Goal: Communication & Community: Answer question/provide support

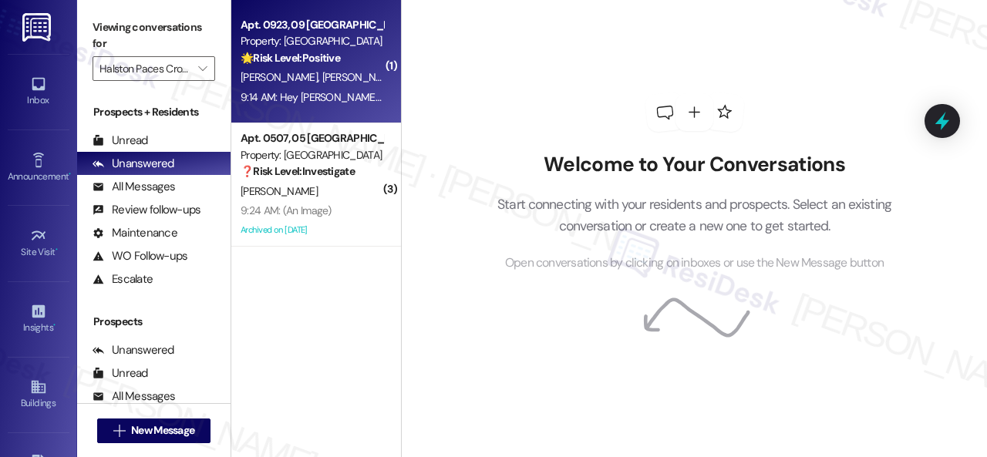
click at [350, 79] on div "[PERSON_NAME] [PERSON_NAME]" at bounding box center [312, 77] width 146 height 19
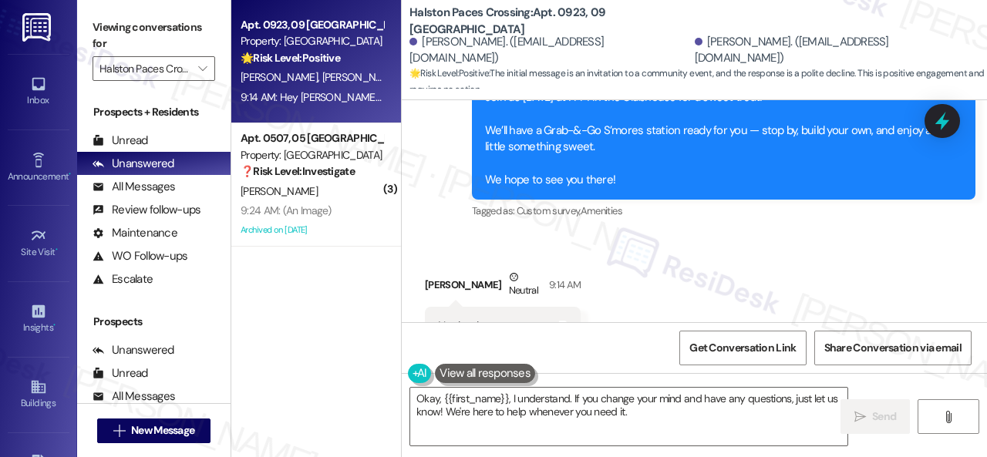
scroll to position [8615, 0]
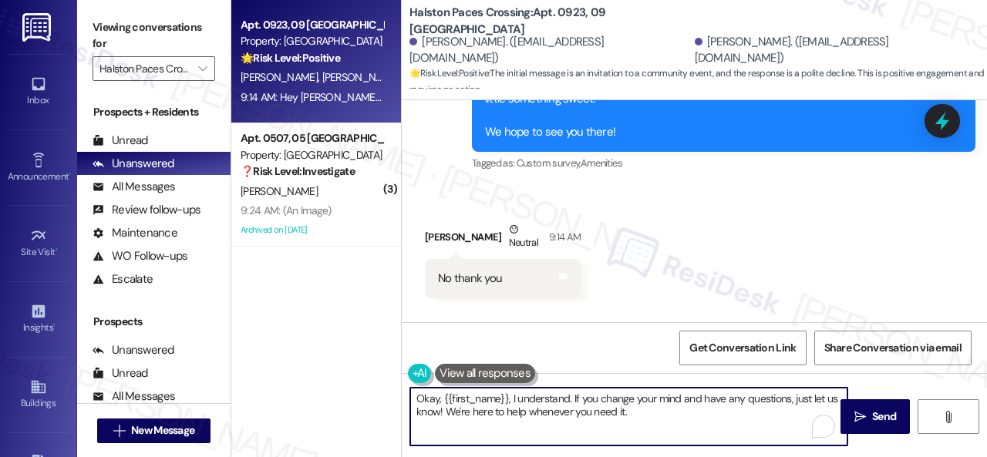
drag, startPoint x: 662, startPoint y: 420, endPoint x: 320, endPoint y: 389, distance: 343.1
click at [330, 386] on div "Apt. 0923, 09 Halston Paces Crossing Property: Halston Paces Crossing 🌟 Risk Le…" at bounding box center [609, 228] width 756 height 457
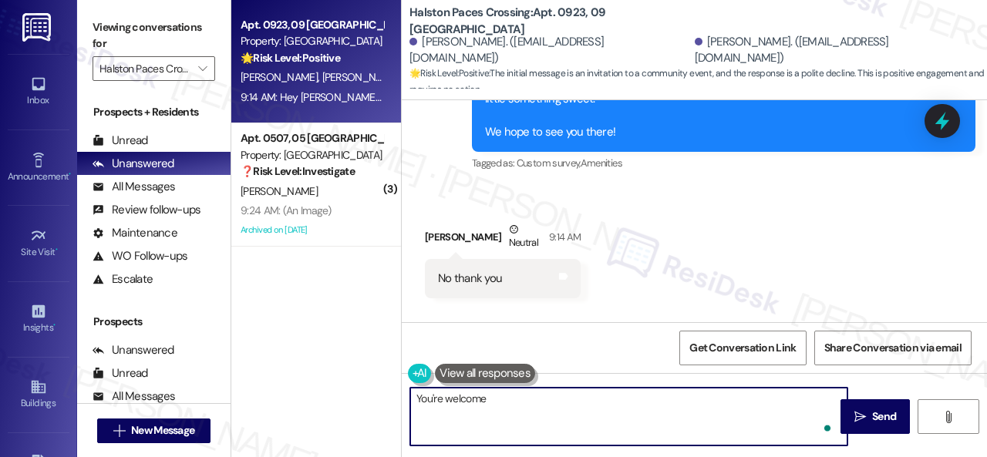
type textarea "You're welcome."
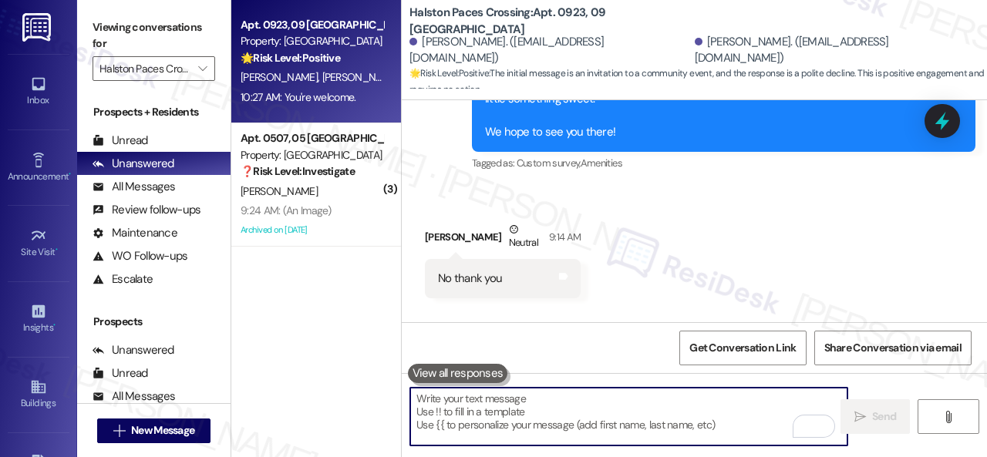
scroll to position [8567, 0]
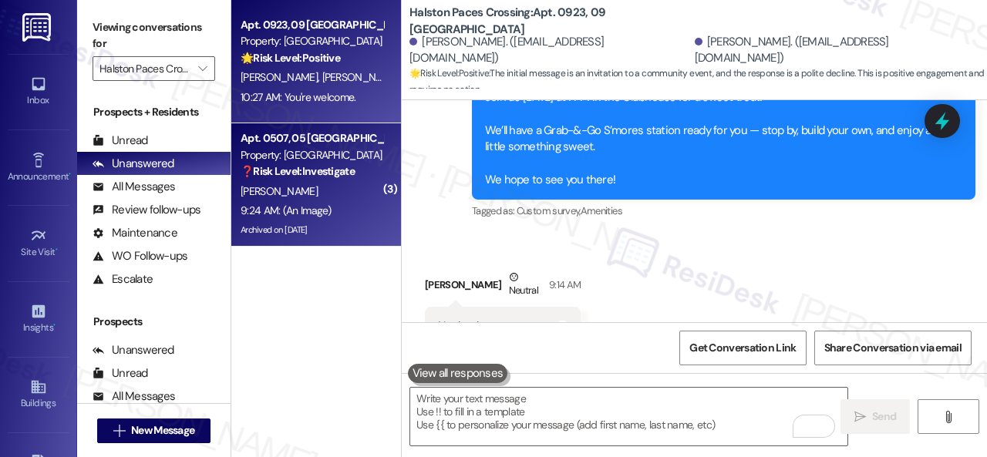
click at [357, 190] on div "[PERSON_NAME]" at bounding box center [312, 191] width 146 height 19
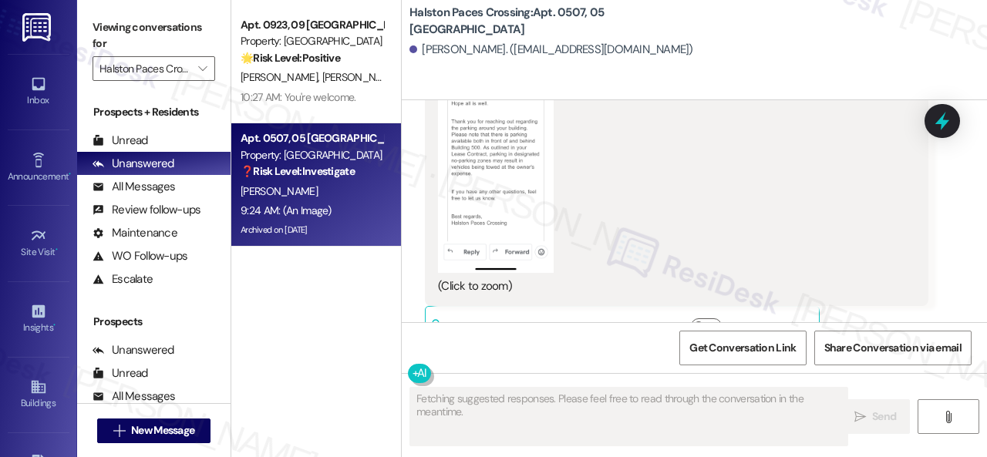
scroll to position [40040, 0]
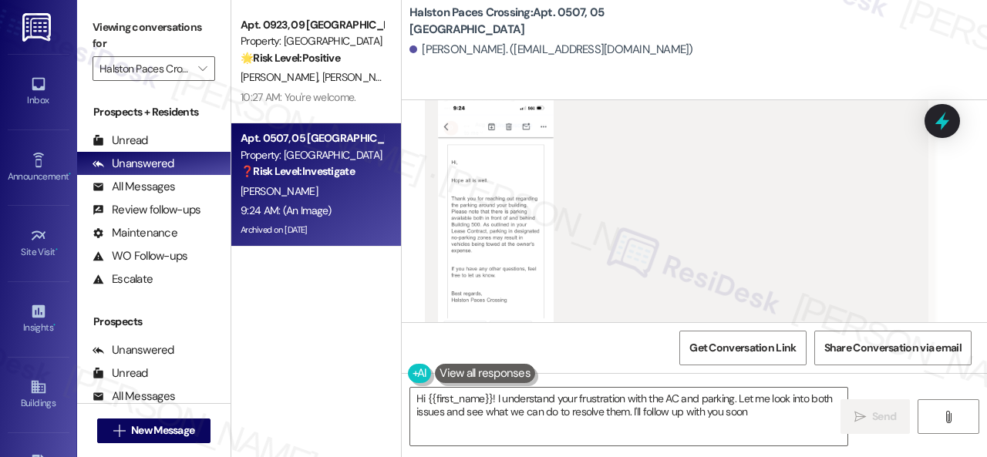
type textarea "Hi {{first_name}}! I understand your frustration with the AC and parking. Let m…"
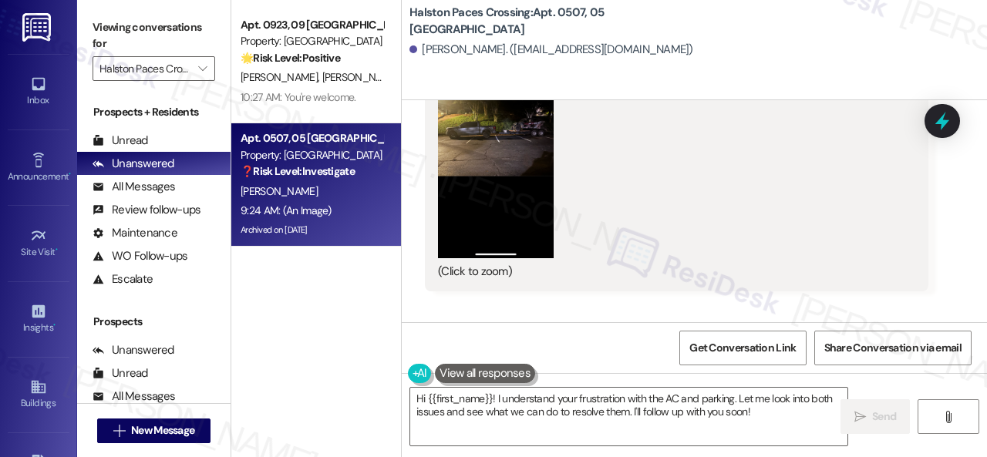
scroll to position [39500, 0]
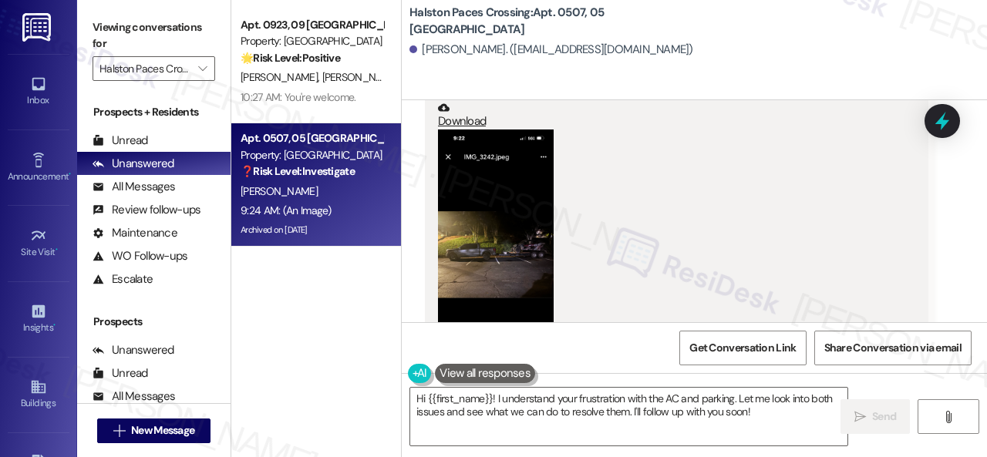
click at [501, 228] on button "Zoom image" at bounding box center [496, 255] width 116 height 251
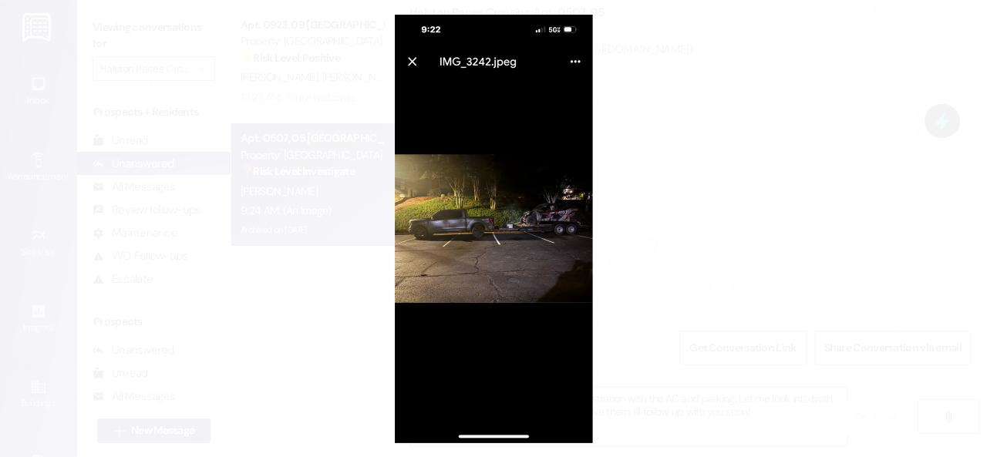
click at [498, 254] on button "Unzoom image" at bounding box center [493, 228] width 987 height 457
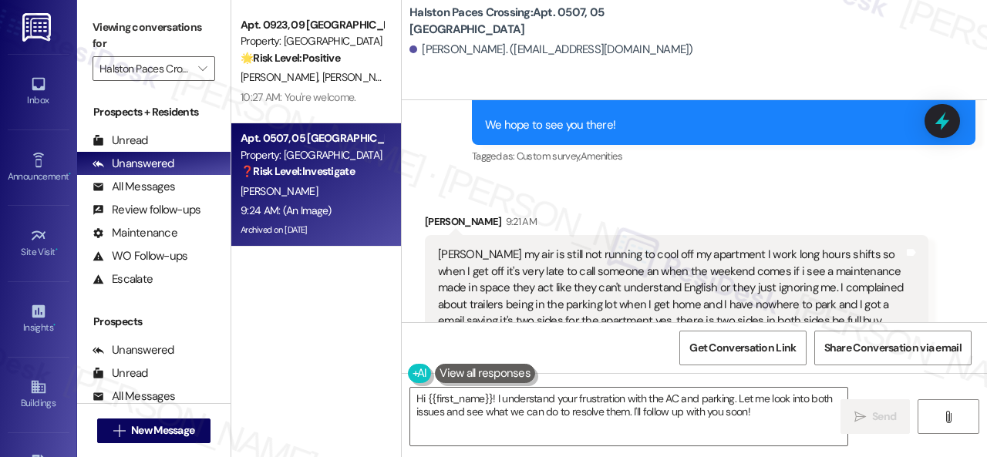
scroll to position [38806, 0]
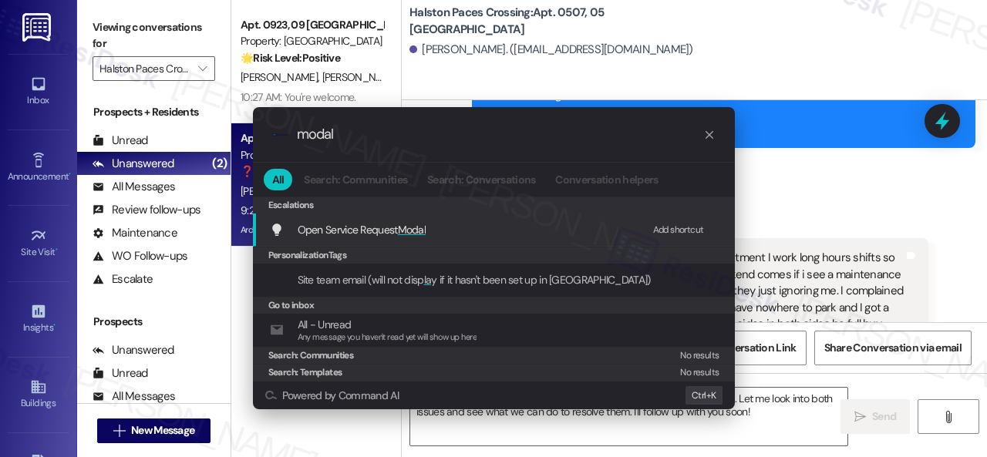
click at [666, 229] on div "Add shortcut" at bounding box center [678, 230] width 51 height 16
drag, startPoint x: 341, startPoint y: 132, endPoint x: 201, endPoint y: 135, distance: 139.6
click at [201, 135] on div ".cls-1{fill:#0a055f;}.cls-2{fill:#0cc4c4;} resideskLogoBlueOrange modal All Sea…" at bounding box center [493, 228] width 987 height 457
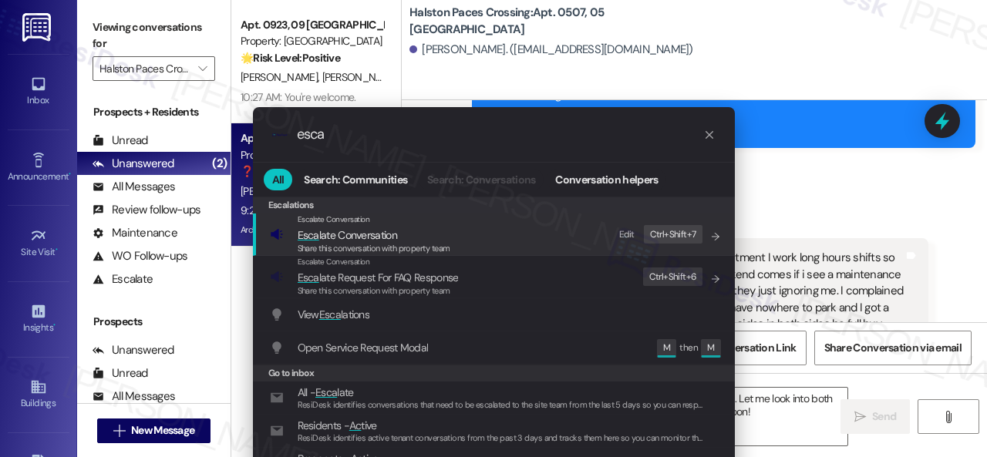
type input "esca"
click at [628, 231] on div "Edit" at bounding box center [626, 235] width 15 height 16
click at [346, 242] on div "Share this conversation with property team" at bounding box center [374, 249] width 153 height 14
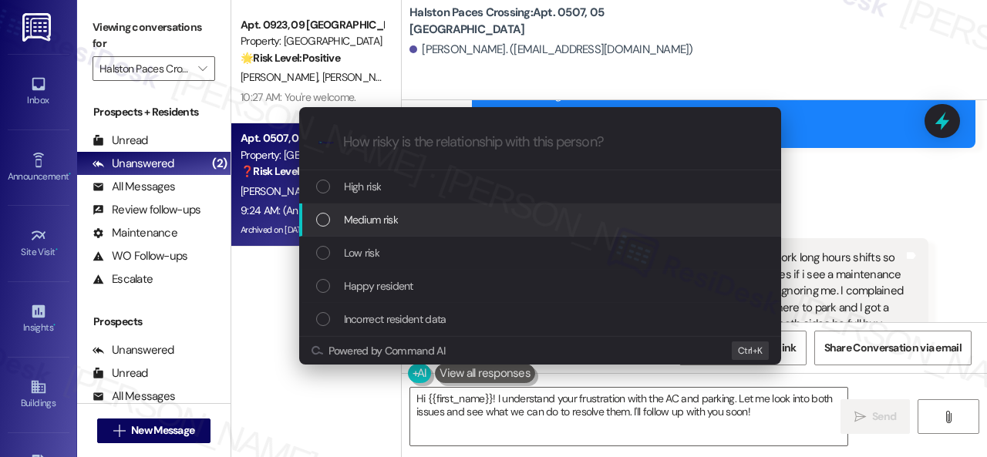
click at [381, 218] on span "Medium risk" at bounding box center [371, 219] width 54 height 17
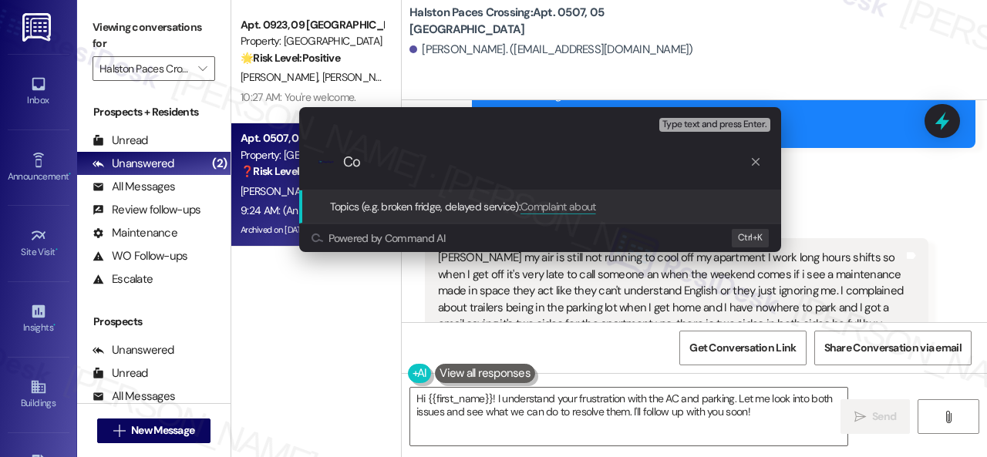
type input "C"
type input "Parking concerns."
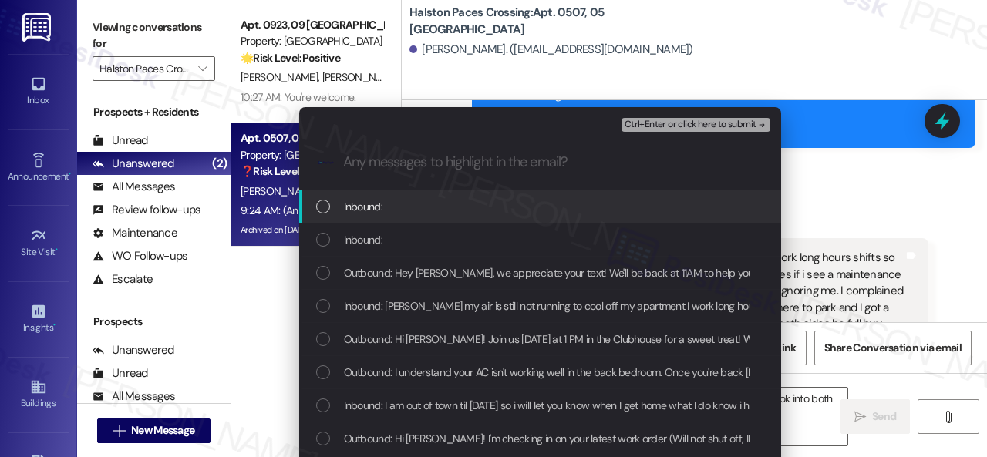
click at [365, 204] on span "Inbound:" at bounding box center [363, 206] width 39 height 17
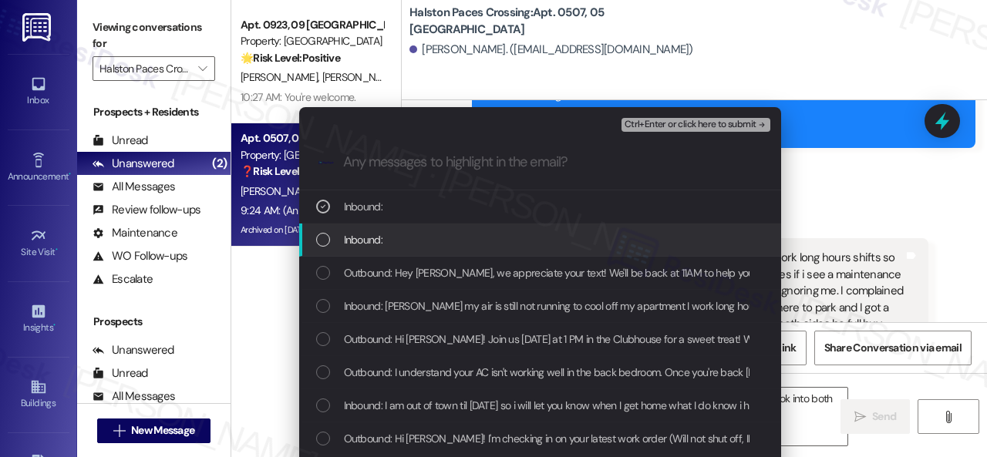
click at [368, 240] on span "Inbound:" at bounding box center [363, 239] width 39 height 17
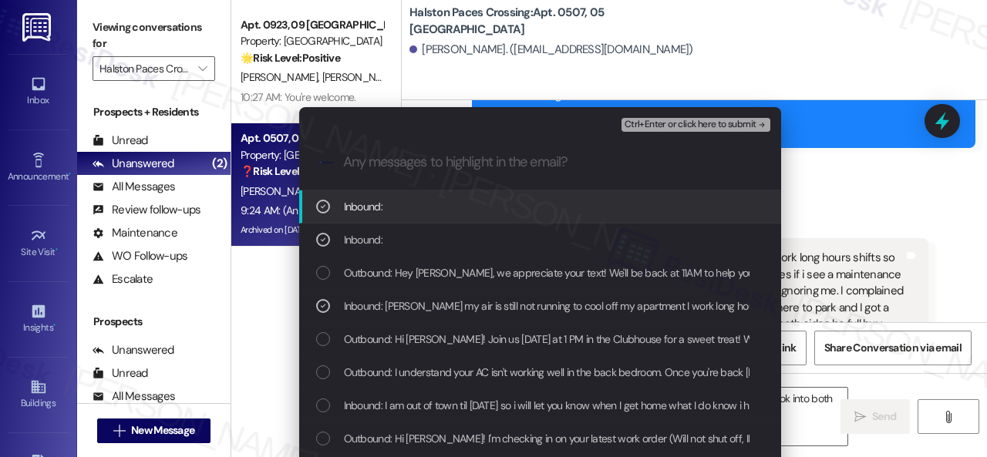
click at [649, 116] on div "Ctrl+Enter or click here to submit" at bounding box center [698, 125] width 152 height 20
click at [666, 123] on span "Ctrl+Enter or click here to submit" at bounding box center [691, 125] width 132 height 11
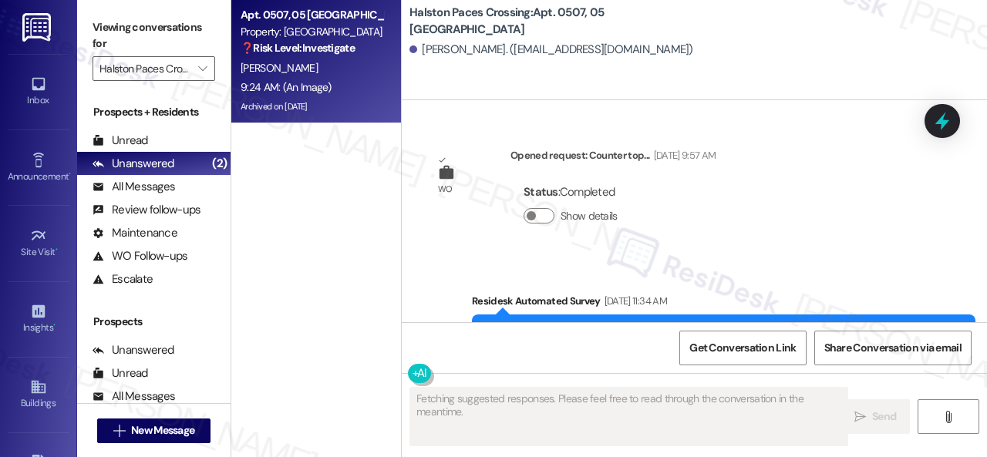
scroll to position [40140, 0]
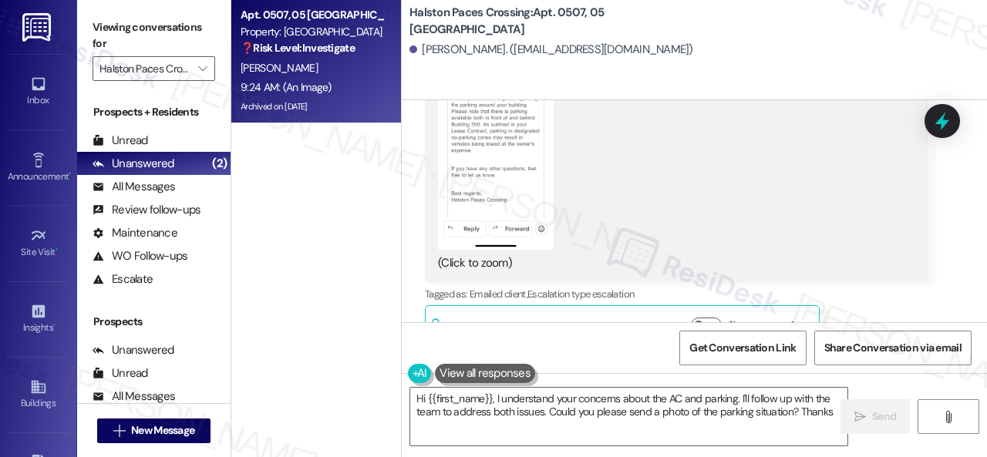
type textarea "Hi {{first_name}}, I understand your concerns about the AC and parking. I'll fo…"
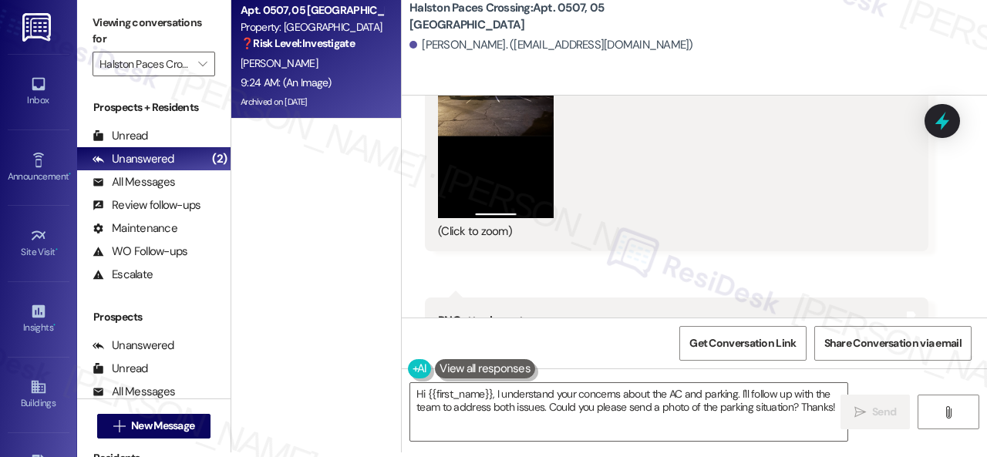
scroll to position [39600, 0]
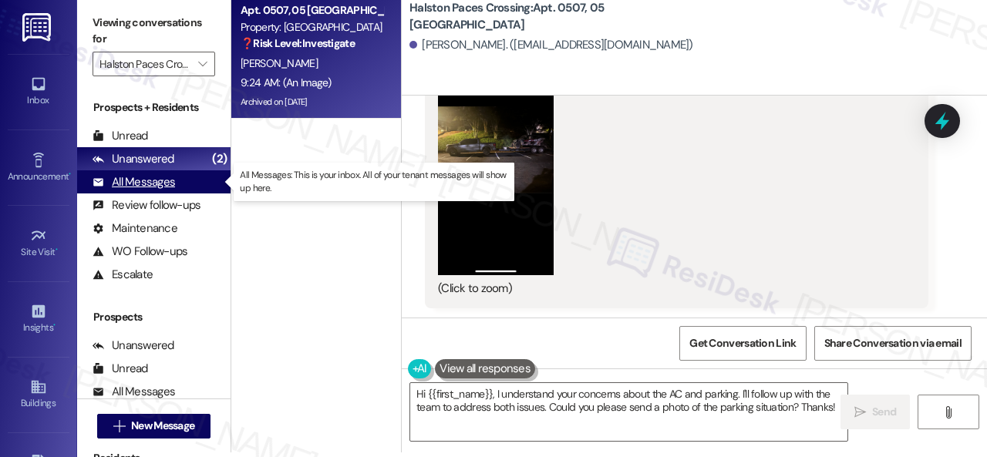
click at [159, 189] on div "All Messages" at bounding box center [134, 182] width 83 height 16
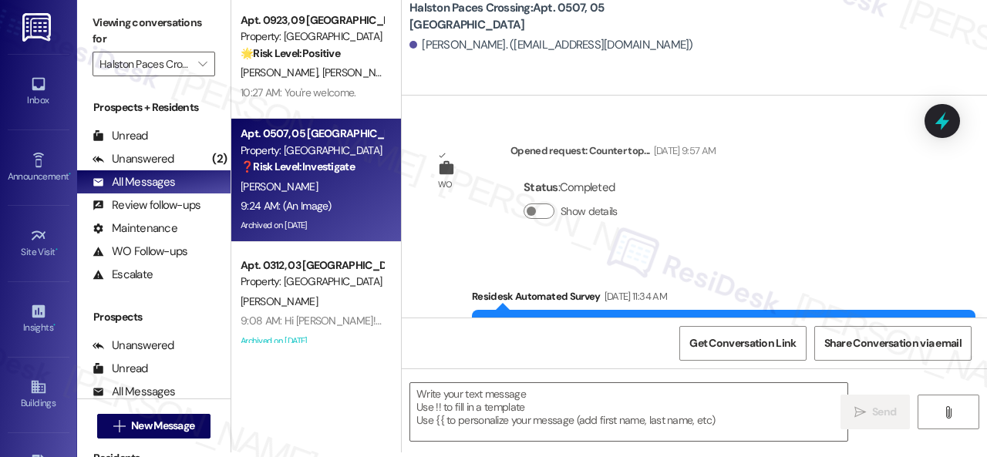
click at [136, 161] on div "Unanswered" at bounding box center [134, 159] width 82 height 16
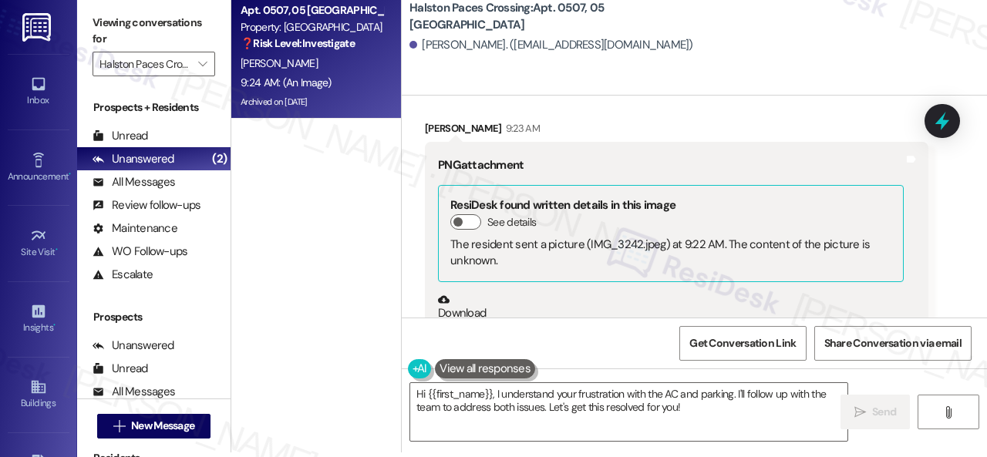
scroll to position [39267, 0]
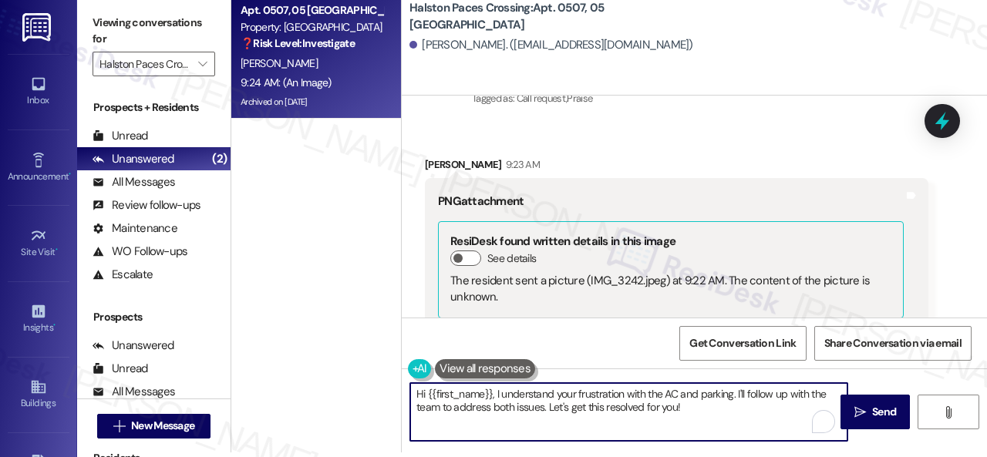
drag, startPoint x: 740, startPoint y: 394, endPoint x: 759, endPoint y: 420, distance: 32.5
click at [759, 420] on textarea "Hi {{first_name}}, I understand your frustration with the AC and parking. I'll …" at bounding box center [628, 412] width 437 height 58
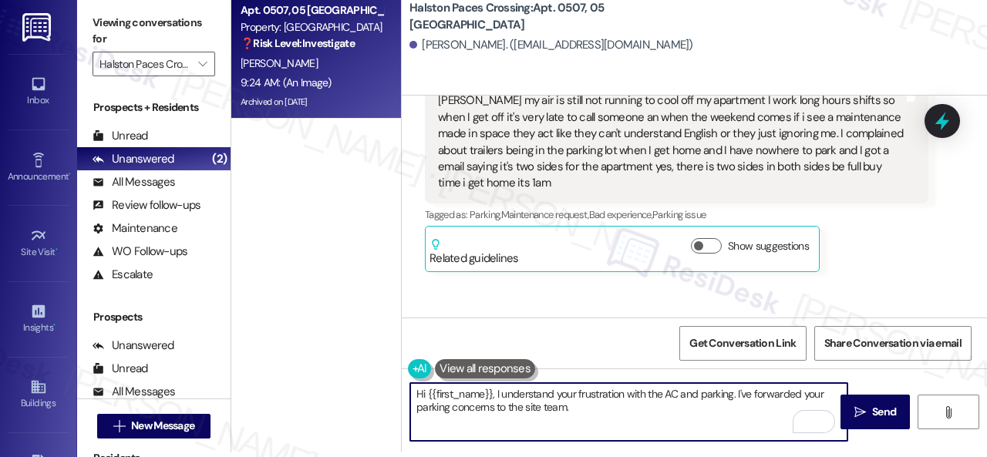
scroll to position [38881, 0]
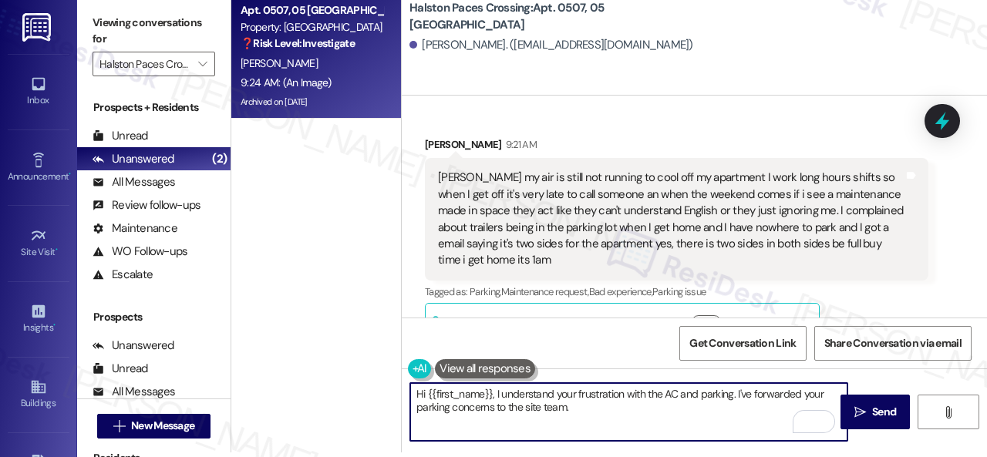
type textarea "Hi {{first_name}}, I understand your frustration with the AC and parking. I've …"
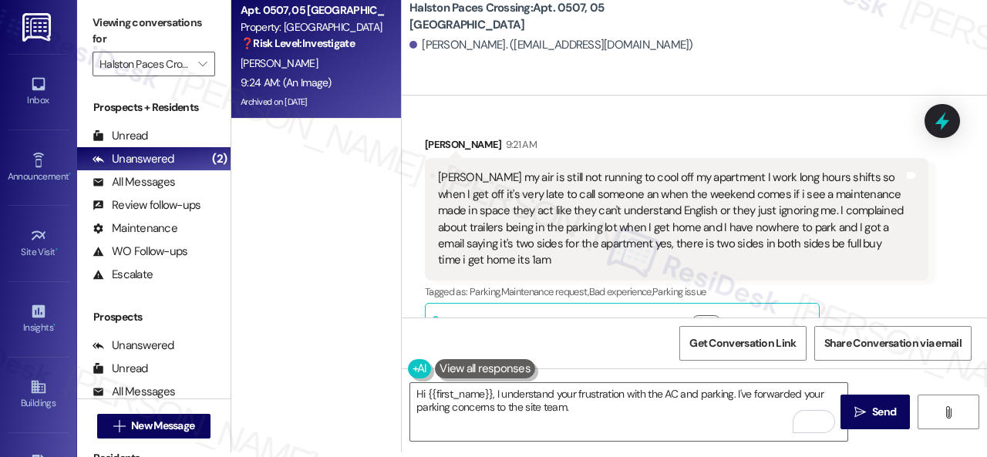
drag, startPoint x: 858, startPoint y: 301, endPoint x: 827, endPoint y: 306, distance: 32.1
click at [858, 301] on div "[PERSON_NAME] 9:21 AM [PERSON_NAME] my air is still not running to cool off my …" at bounding box center [677, 243] width 504 height 212
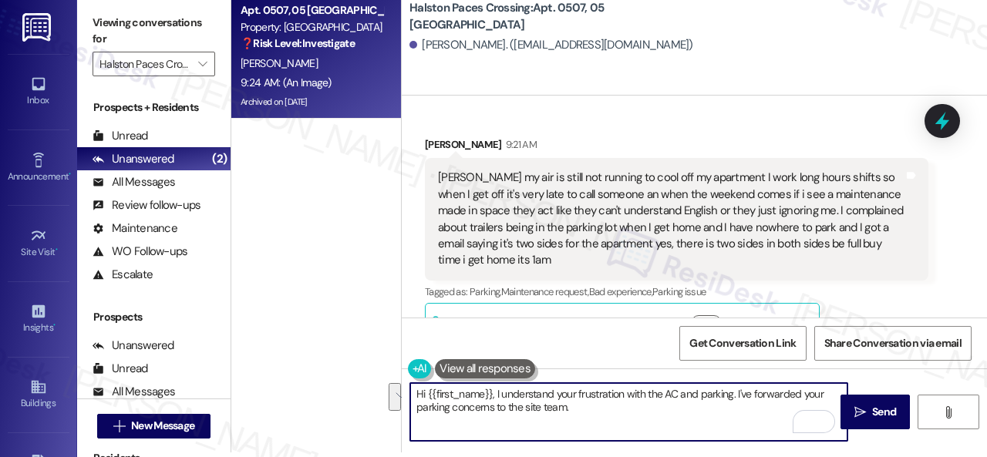
drag, startPoint x: 585, startPoint y: 410, endPoint x: 344, endPoint y: 368, distance: 244.2
click at [344, 368] on div "Apt. 0507, 05 Halston Paces Crossing Property: [GEOGRAPHIC_DATA] ❓ Risk Level: …" at bounding box center [609, 223] width 756 height 457
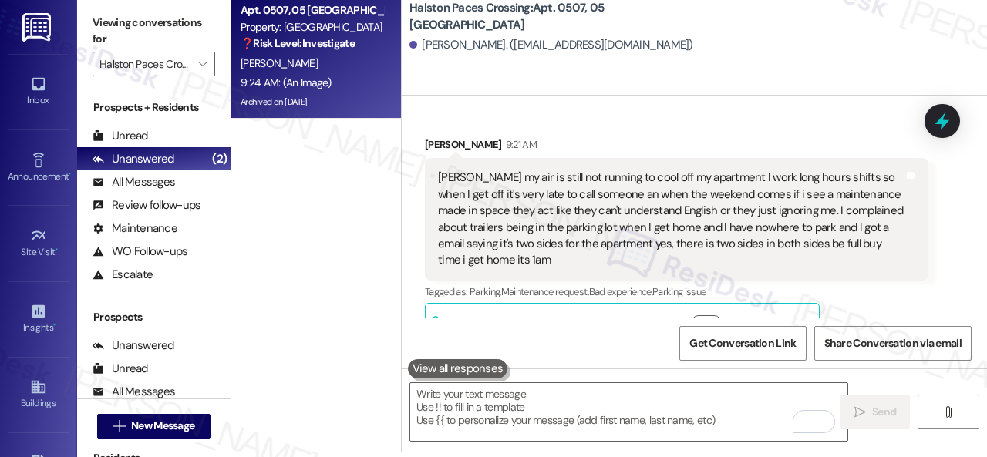
click at [568, 360] on div "Get Conversation Link Share Conversation via email" at bounding box center [694, 343] width 585 height 51
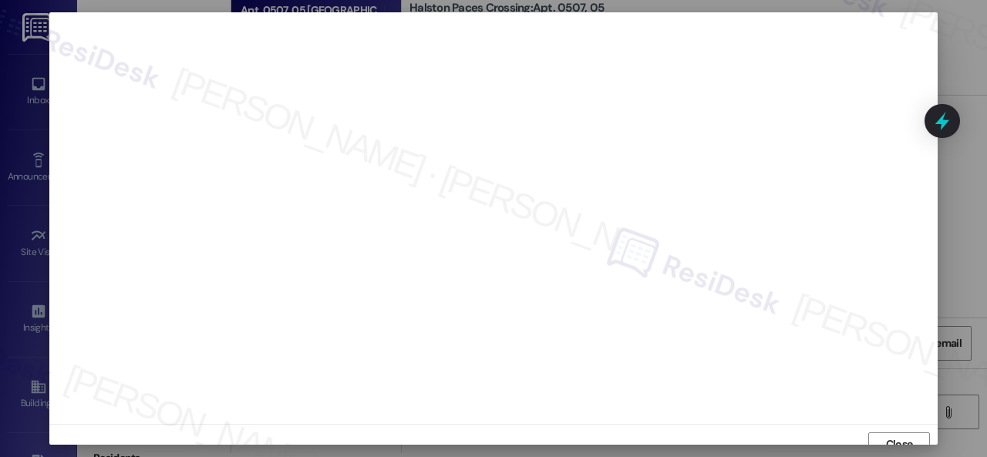
scroll to position [12, 0]
click at [886, 436] on span "Close" at bounding box center [899, 433] width 27 height 16
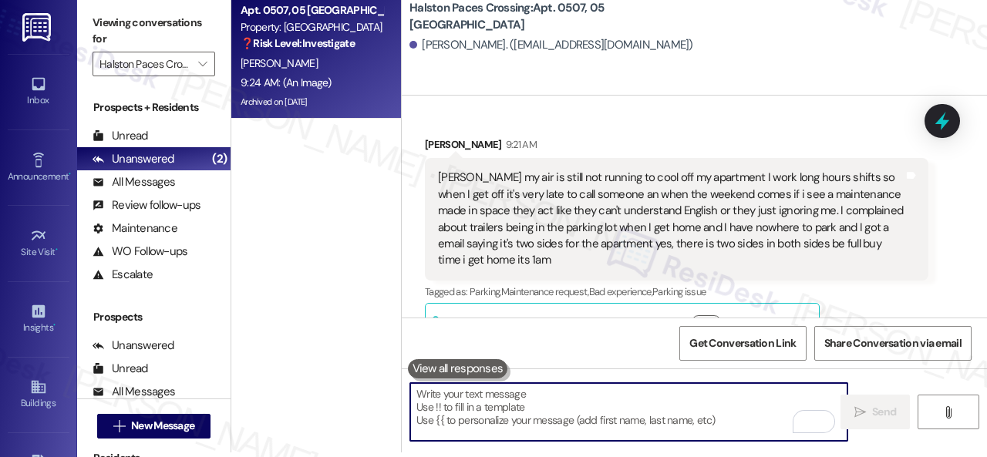
click at [546, 408] on textarea "To enrich screen reader interactions, please activate Accessibility in Grammarl…" at bounding box center [628, 412] width 437 height 58
paste textarea "Hi {{first_name}}, I understand your frustration with the AC and parking. I've …"
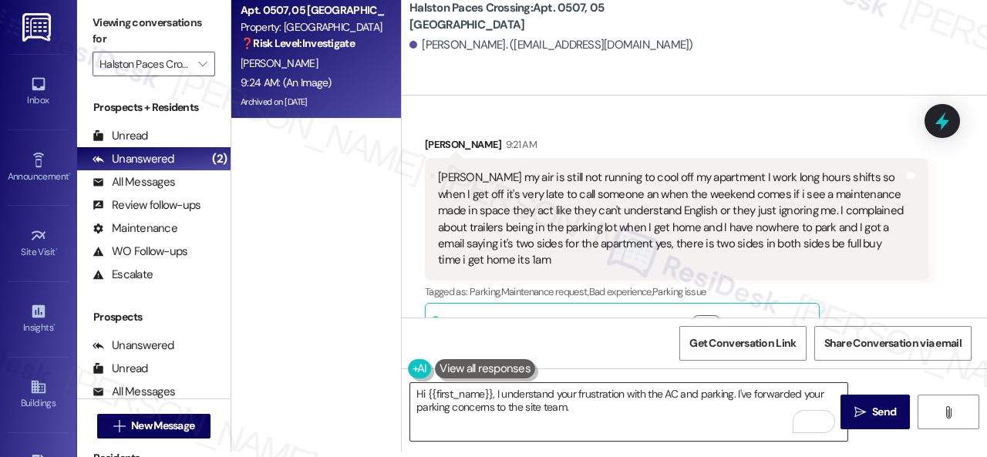
click at [745, 427] on textarea "Hi {{first_name}}, I understand your frustration with the AC and parking. I've …" at bounding box center [628, 412] width 437 height 58
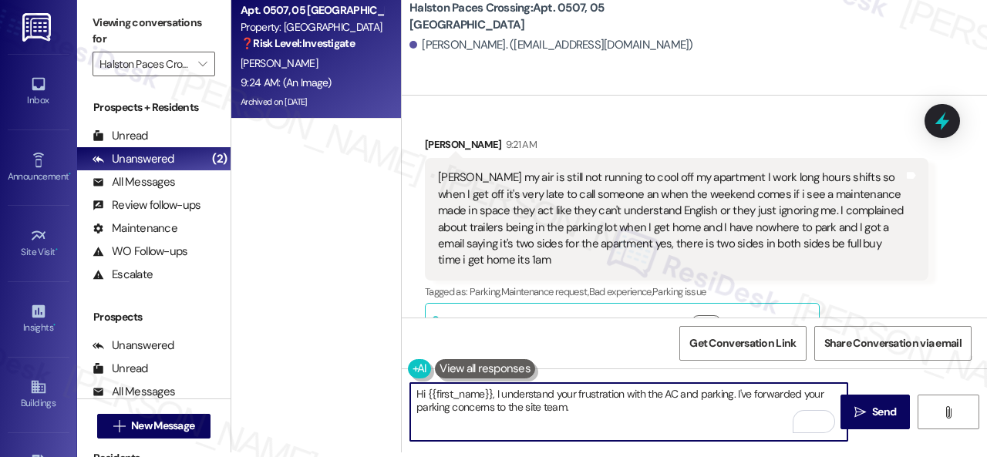
paste textarea "Is there already a work order for the issue? If so, may I have the work order n…"
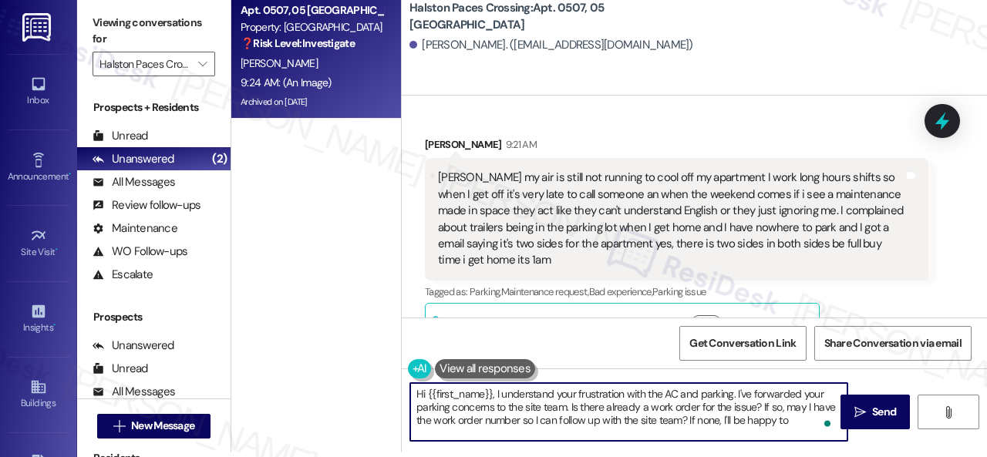
click at [730, 408] on textarea "Hi {{first_name}}, I understand your frustration with the AC and parking. I've …" at bounding box center [628, 412] width 437 height 58
click at [816, 423] on textarea "Hi {{first_name}}, I understand your frustration with the AC and parking. I've …" at bounding box center [628, 412] width 437 height 58
paste textarea "submit a work order on your behalf. Is your AC running but not blowing cold air…"
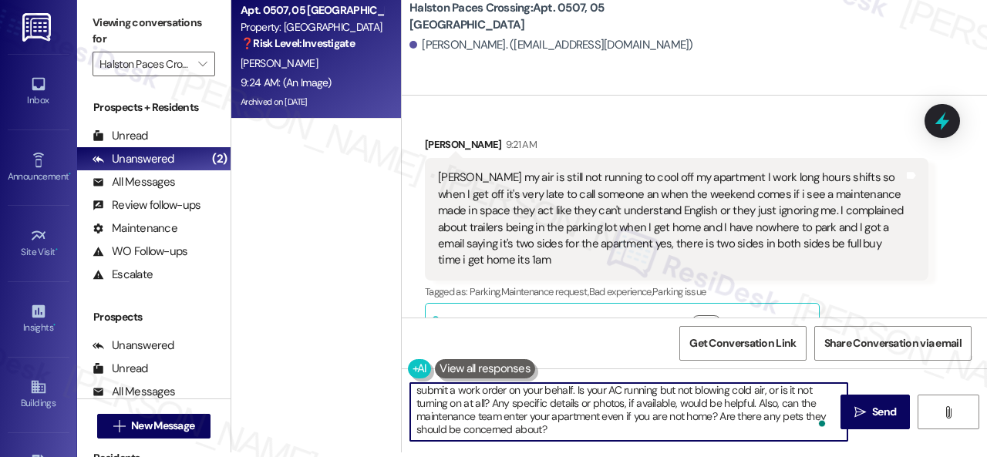
scroll to position [0, 0]
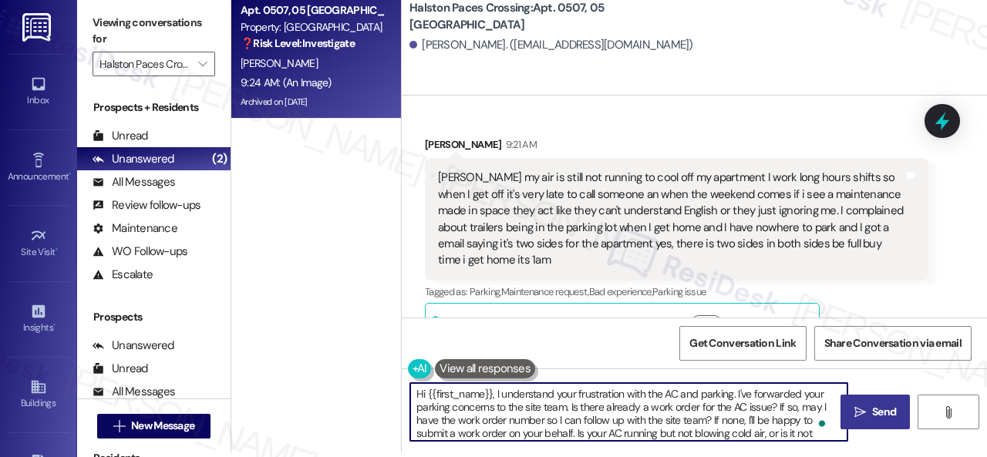
type textarea "Hi {{first_name}}, I understand your frustration with the AC and parking. I've …"
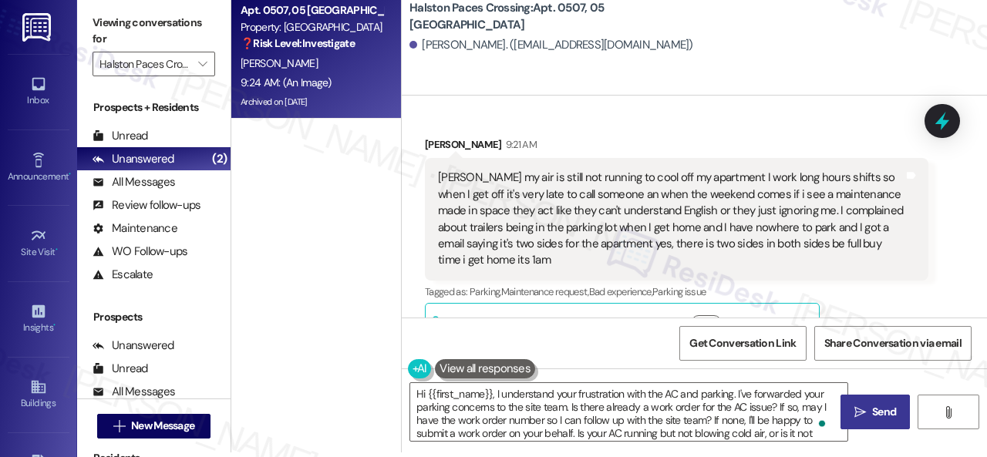
click at [855, 406] on icon "" at bounding box center [861, 412] width 12 height 12
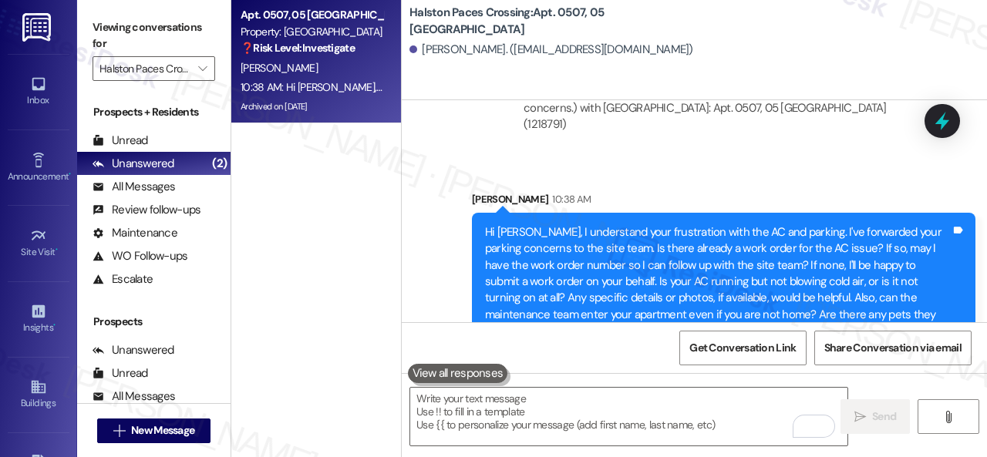
scroll to position [5, 0]
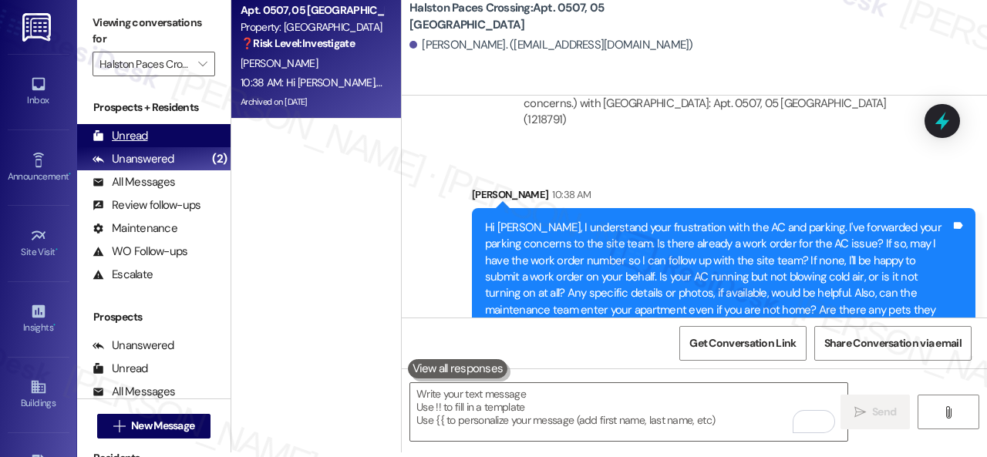
click at [147, 130] on div "Unread" at bounding box center [121, 136] width 56 height 16
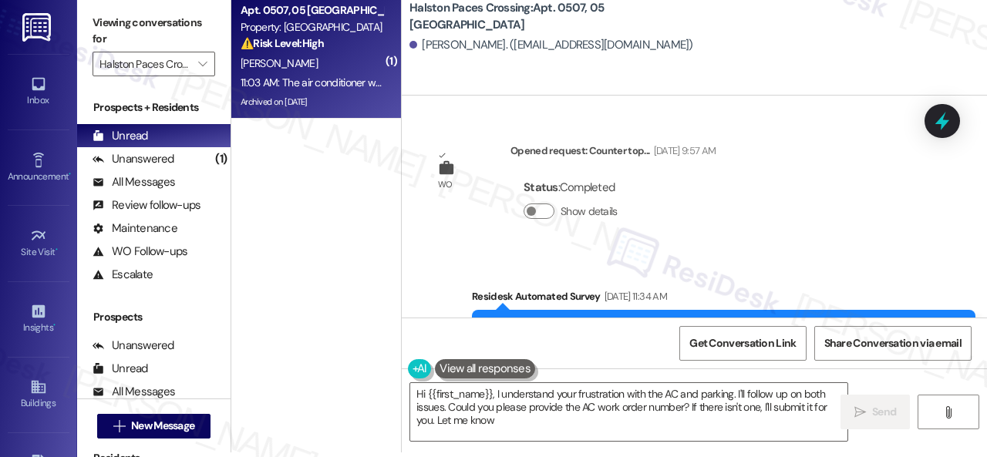
type textarea "Hi {{first_name}}, I understand your frustration with the AC and parking. I'll …"
